Goal: Information Seeking & Learning: Learn about a topic

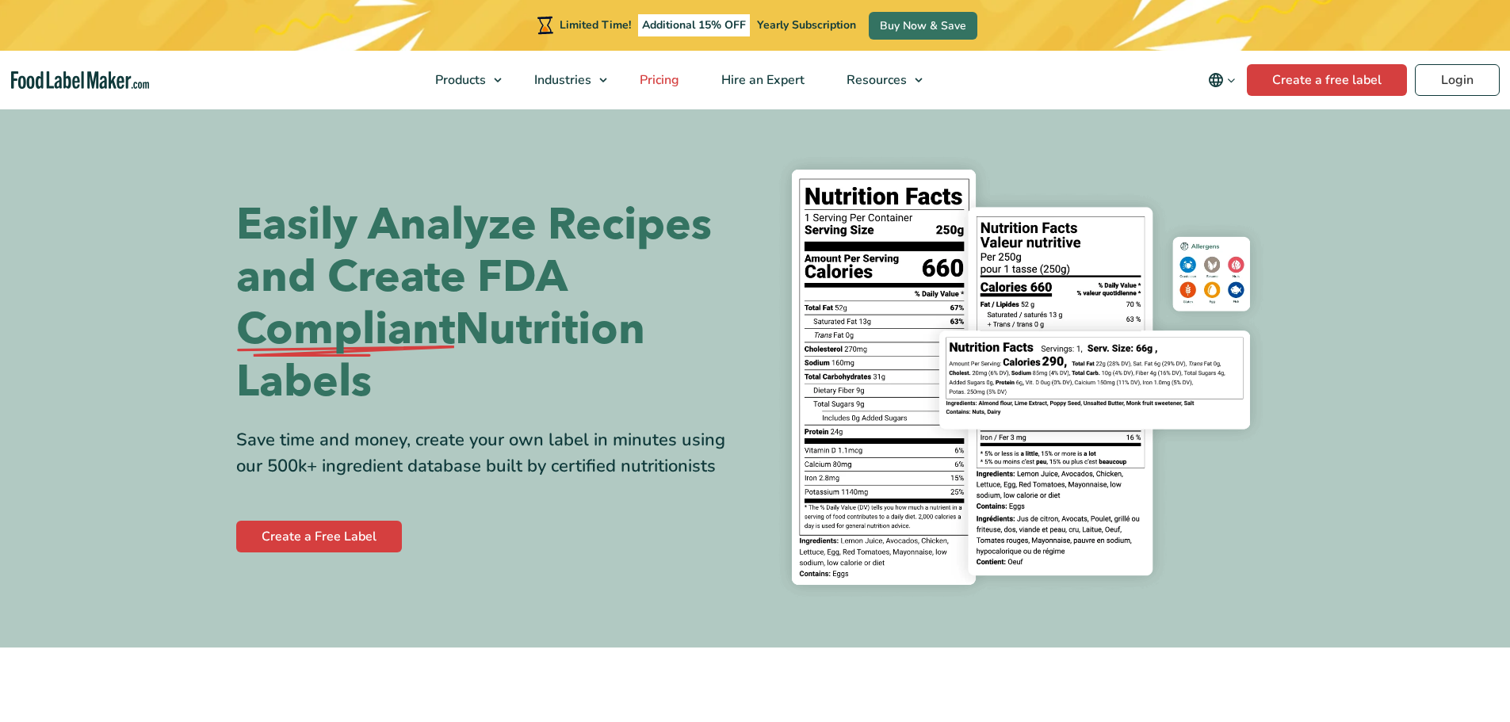
click at [645, 77] on span "Pricing" at bounding box center [658, 79] width 46 height 17
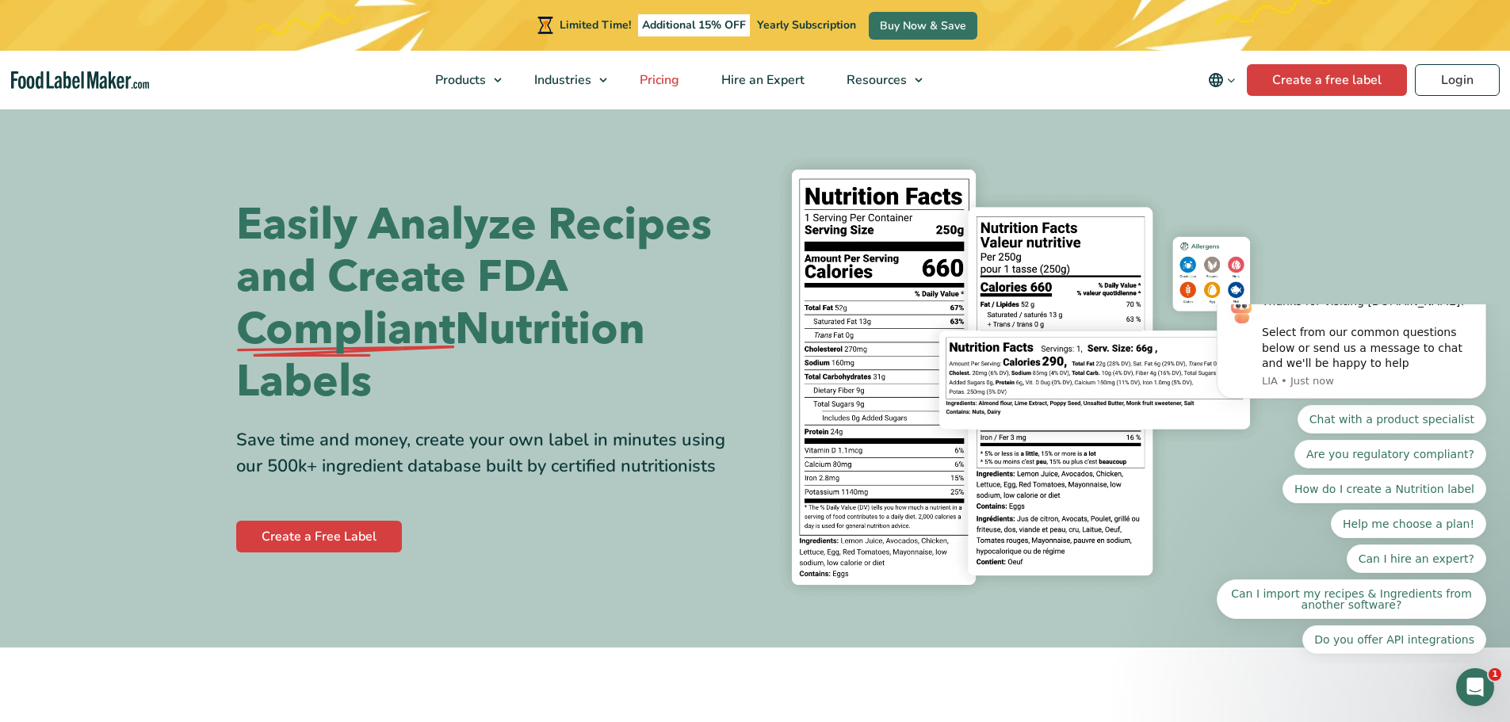
click at [658, 83] on span "Pricing" at bounding box center [658, 79] width 46 height 17
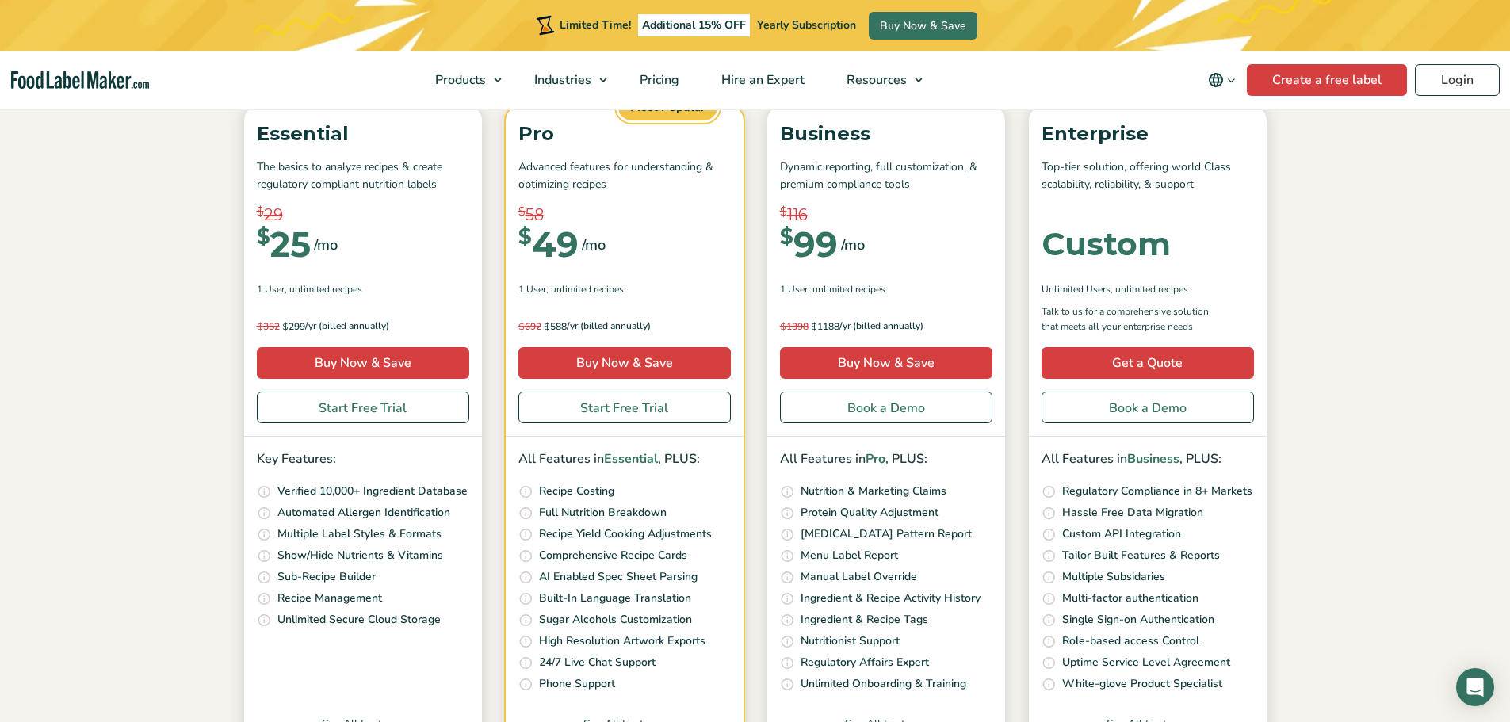
scroll to position [269, 0]
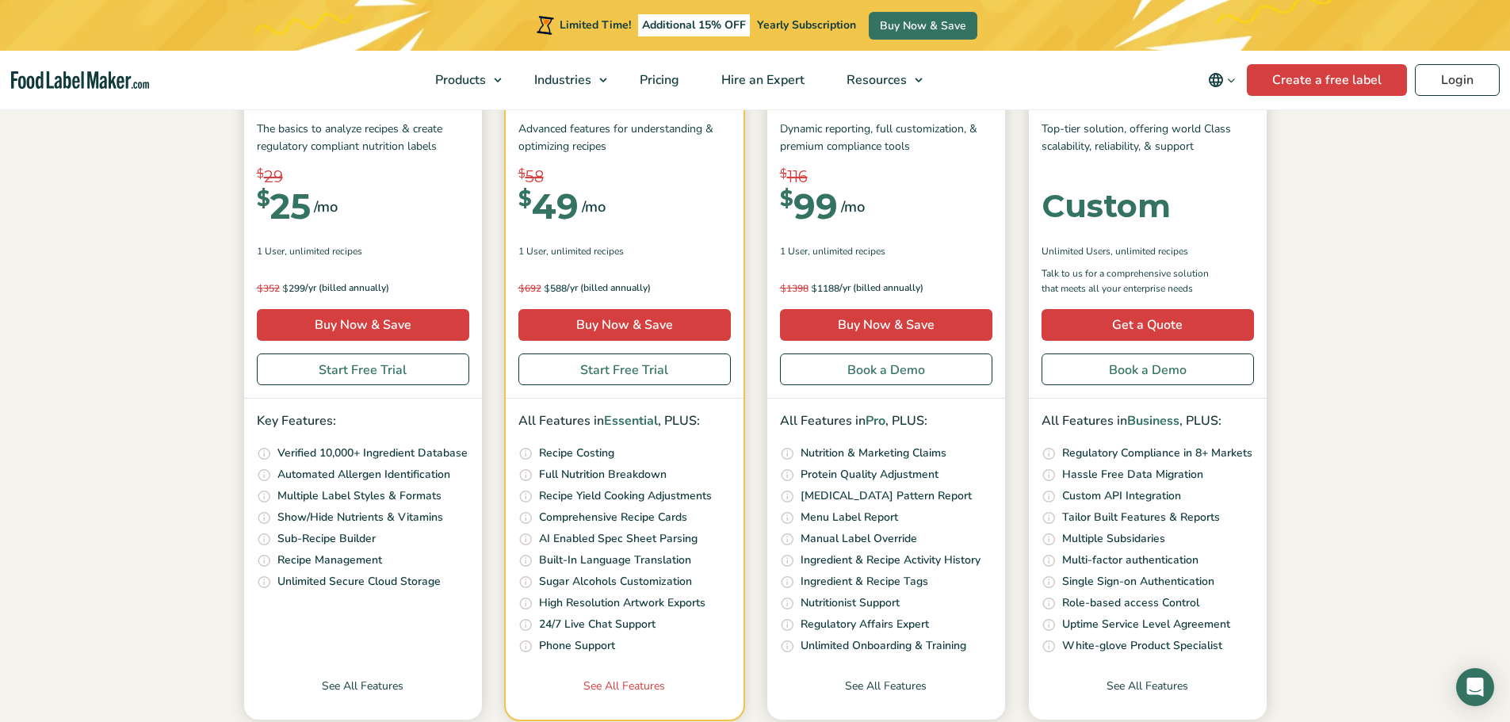
click at [624, 686] on link "See All Features" at bounding box center [625, 699] width 238 height 42
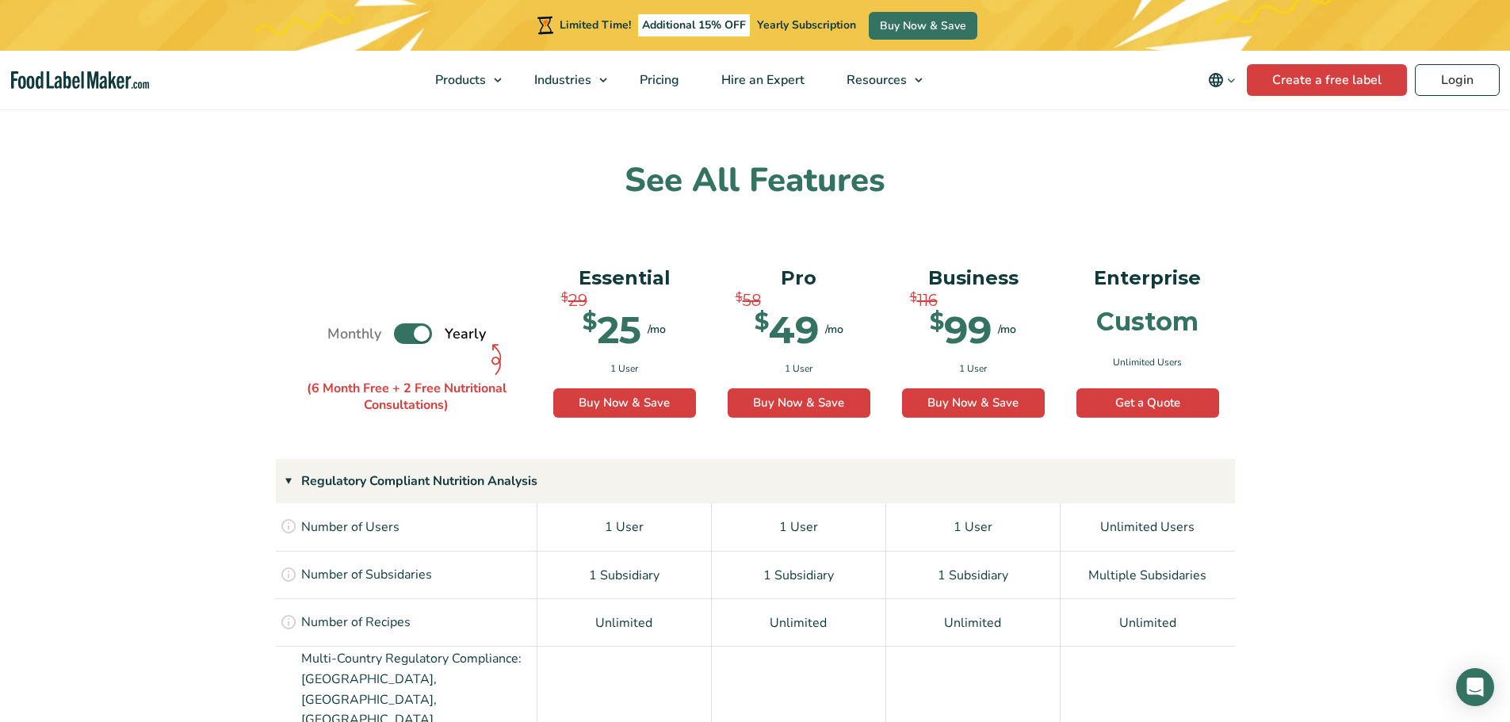
scroll to position [976, 0]
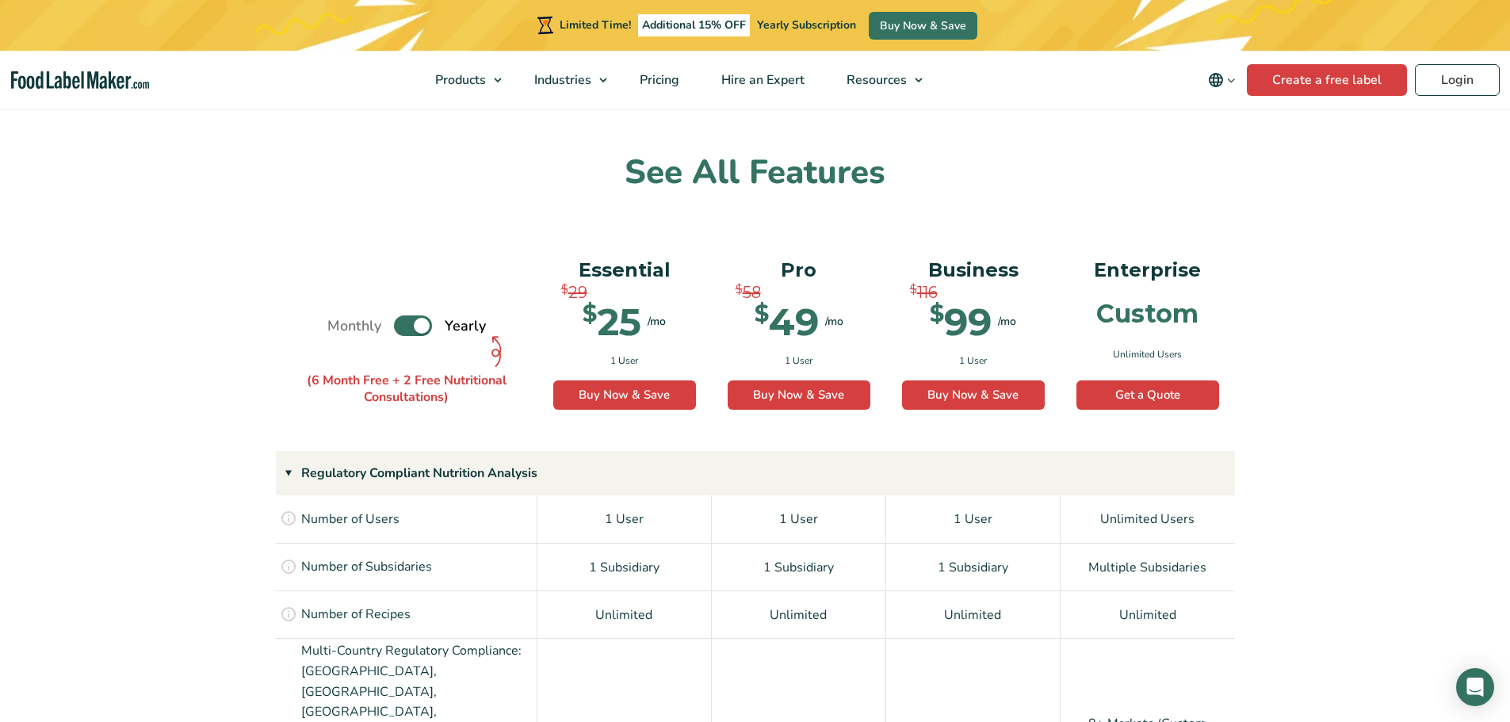
drag, startPoint x: 432, startPoint y: 2, endPoint x: 128, endPoint y: 221, distance: 374.1
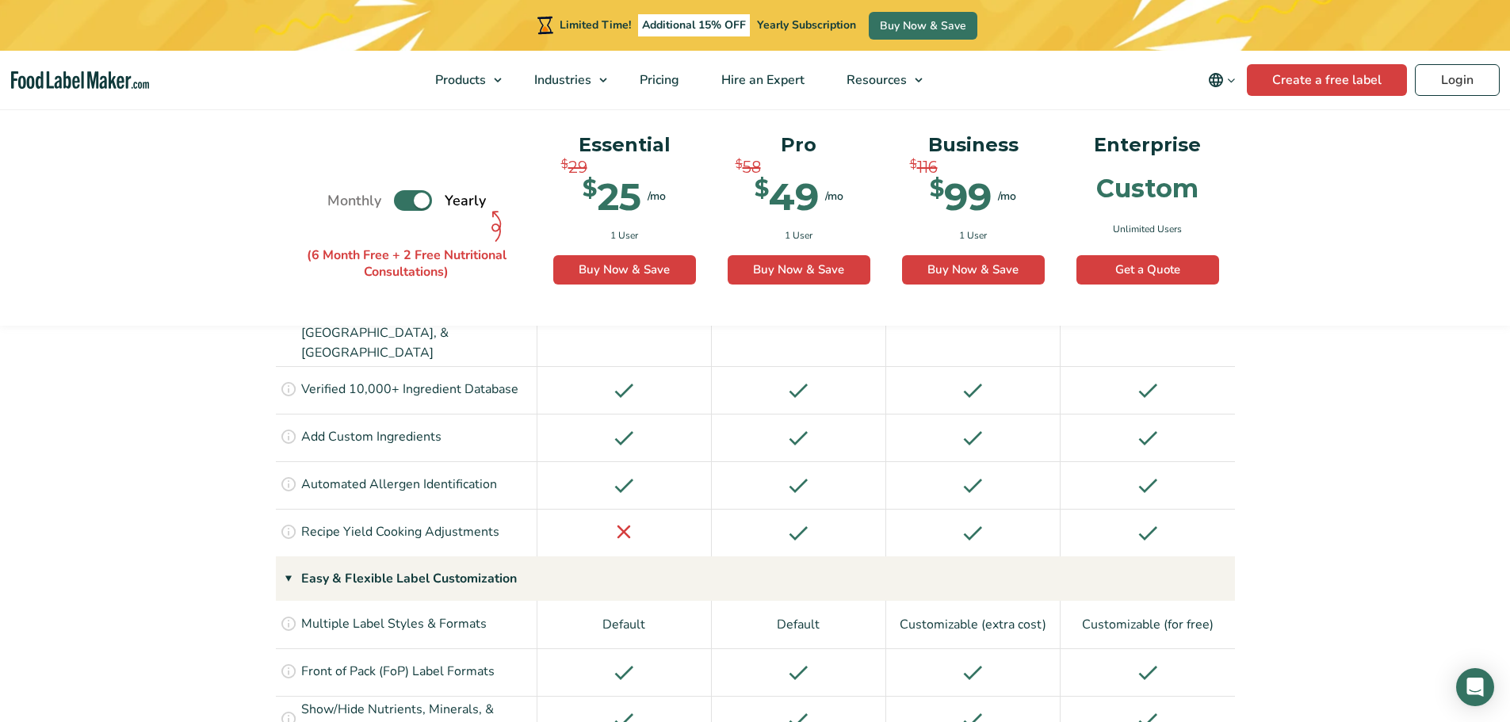
scroll to position [1452, 0]
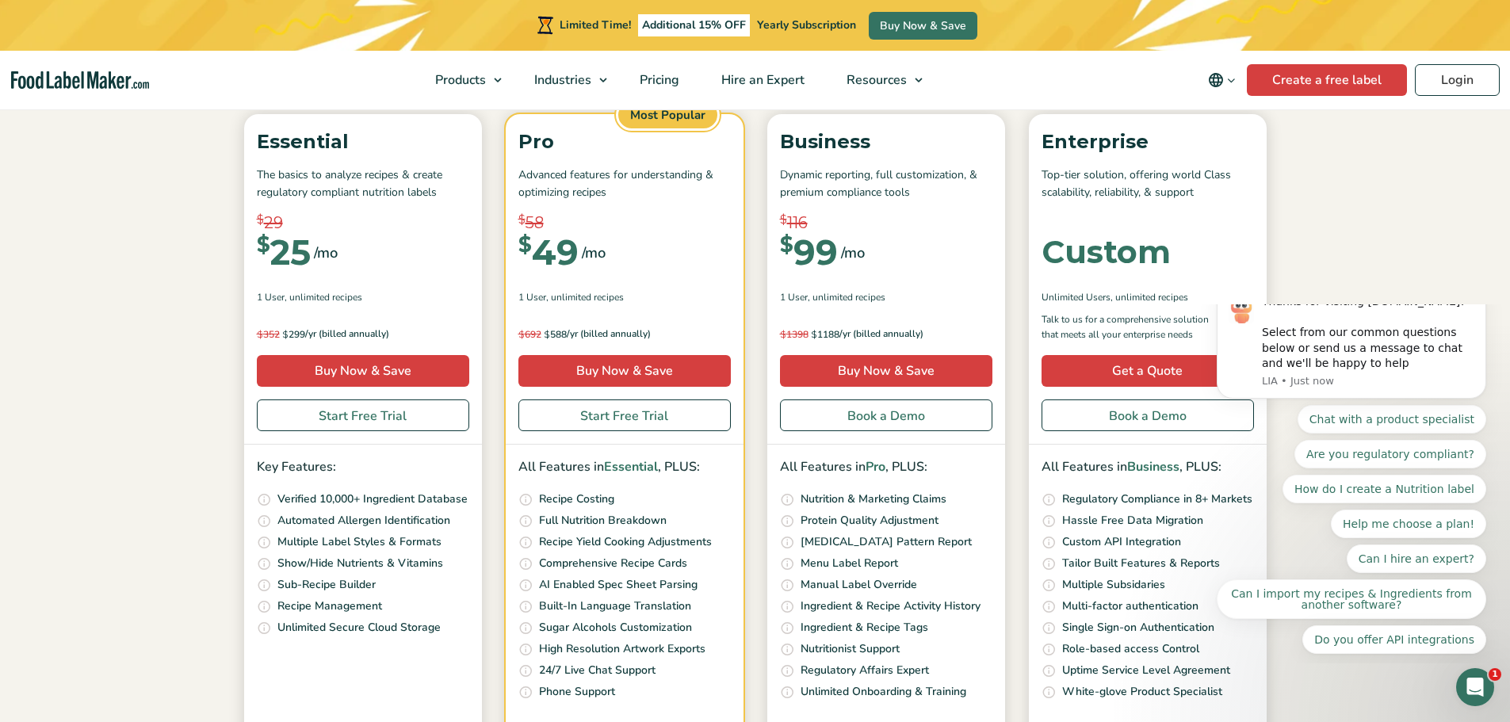
click at [1380, 693] on section "Simple Pricing For Everyone Monthly Toggle Yearly (6 Month Free + 2 Free Nutrit…" at bounding box center [755, 362] width 1510 height 957
